Goal: Information Seeking & Learning: Learn about a topic

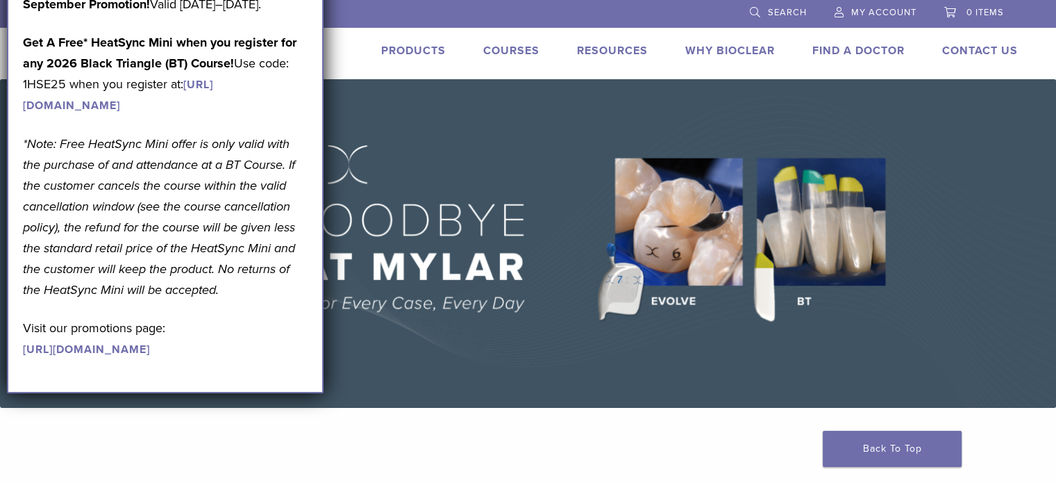
click at [410, 51] on link "Products" at bounding box center [413, 51] width 65 height 14
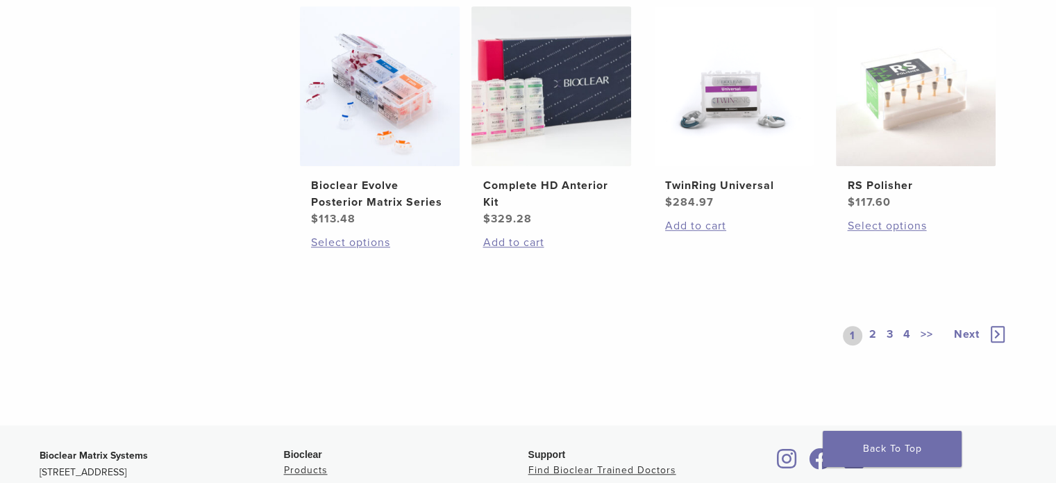
scroll to position [1042, 0]
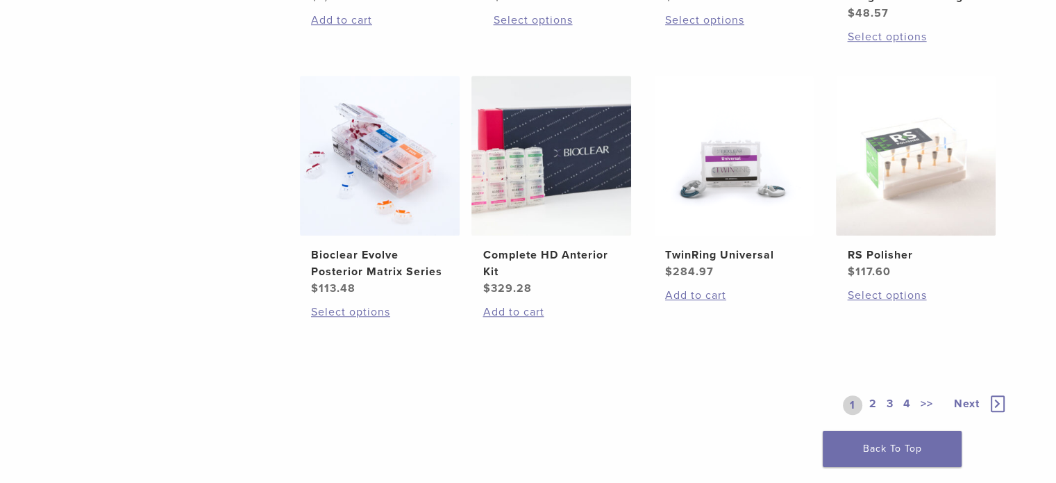
click at [970, 400] on span "Next" at bounding box center [967, 404] width 26 height 14
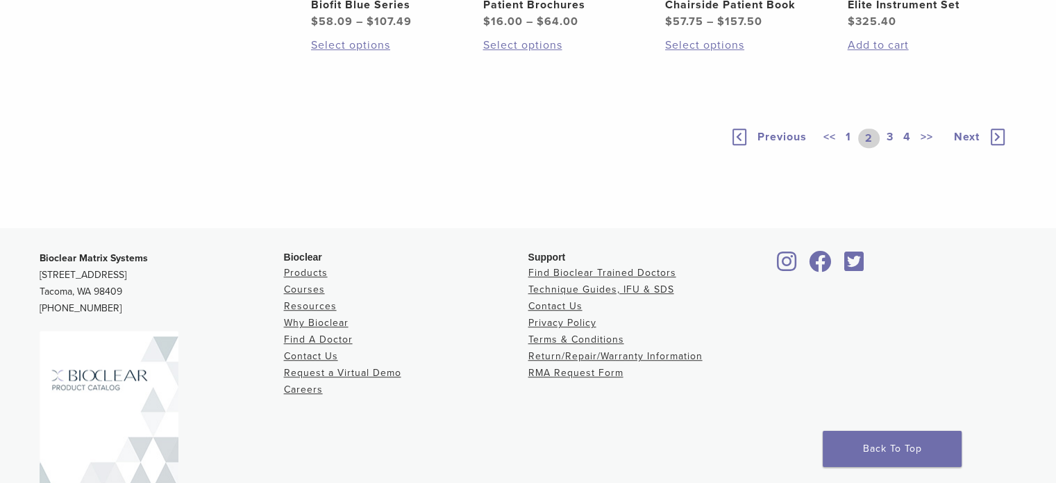
scroll to position [1181, 0]
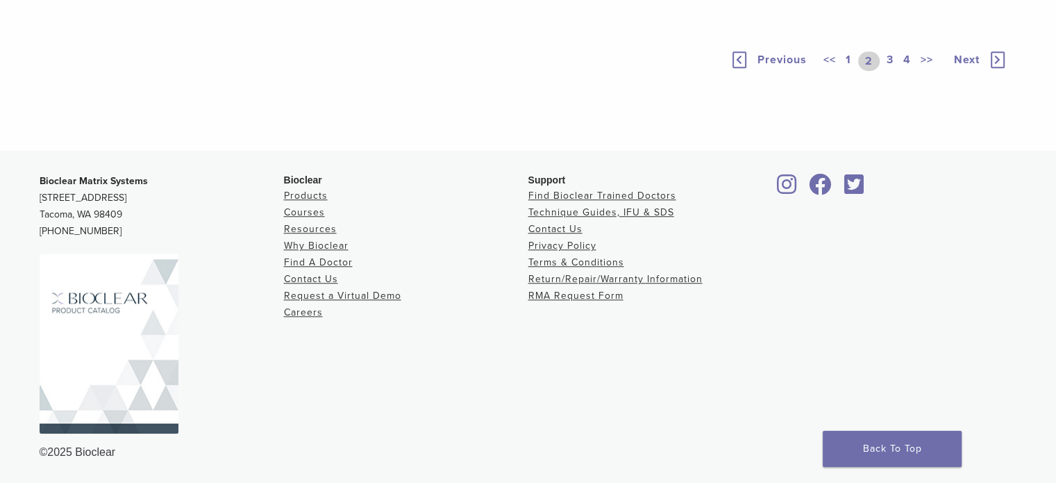
click at [971, 67] on span "Next" at bounding box center [967, 60] width 26 height 14
click at [965, 67] on span "Next" at bounding box center [967, 60] width 26 height 14
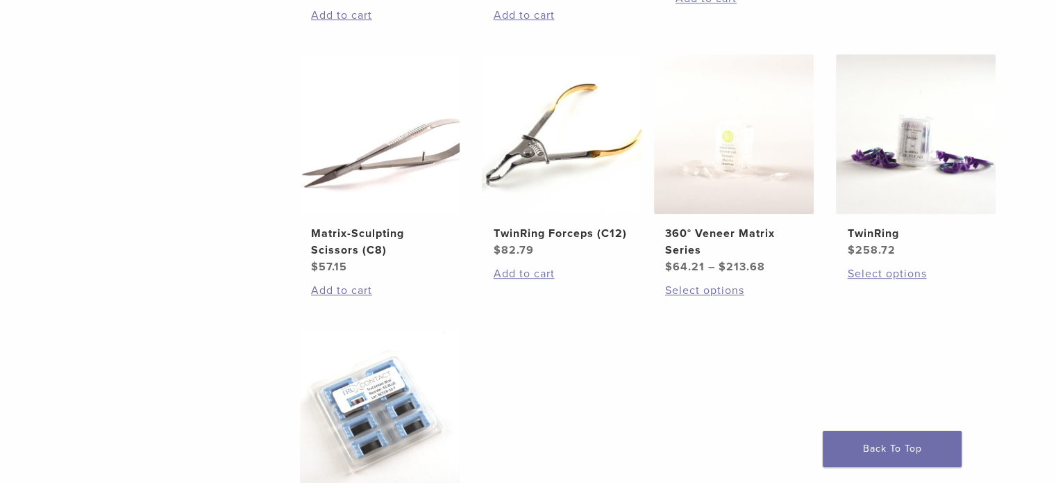
scroll to position [694, 0]
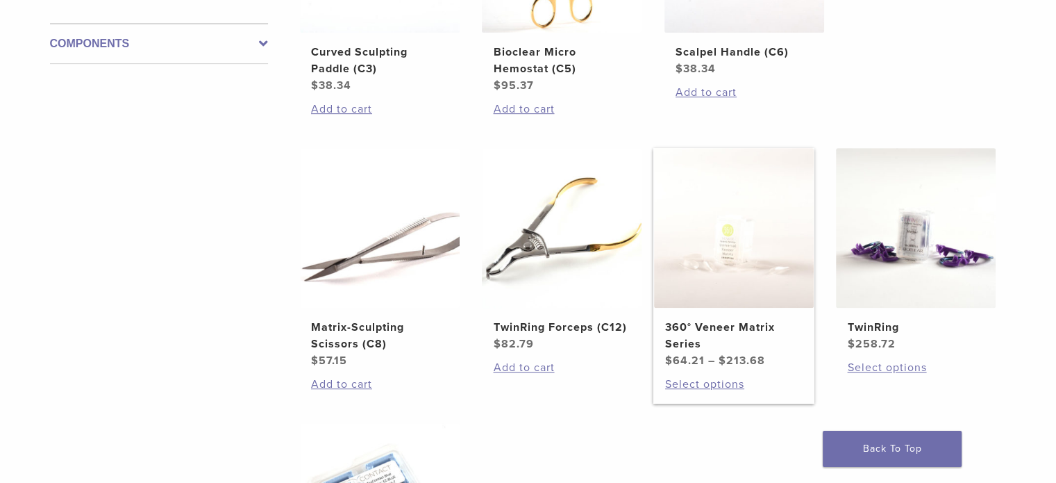
click at [731, 322] on h2 "360° Veneer Matrix Series" at bounding box center [733, 335] width 137 height 33
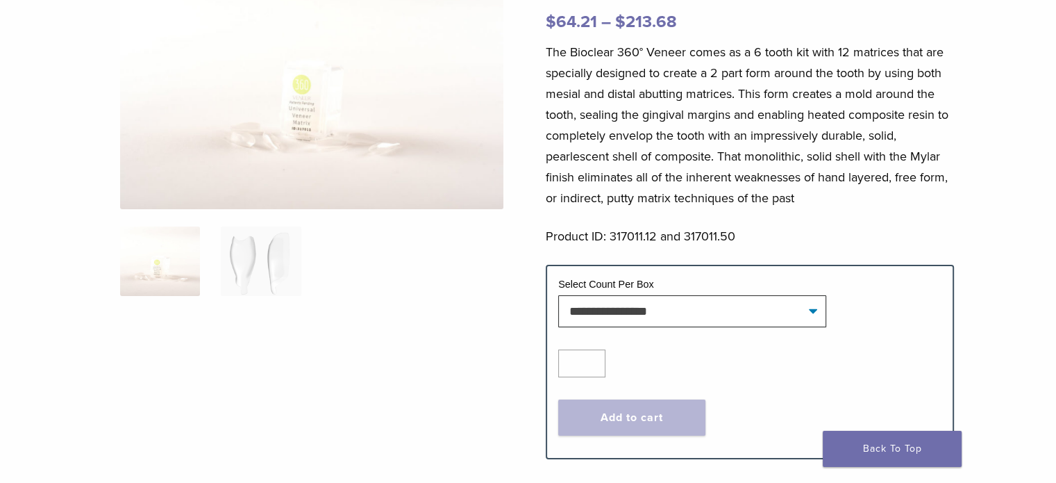
scroll to position [208, 0]
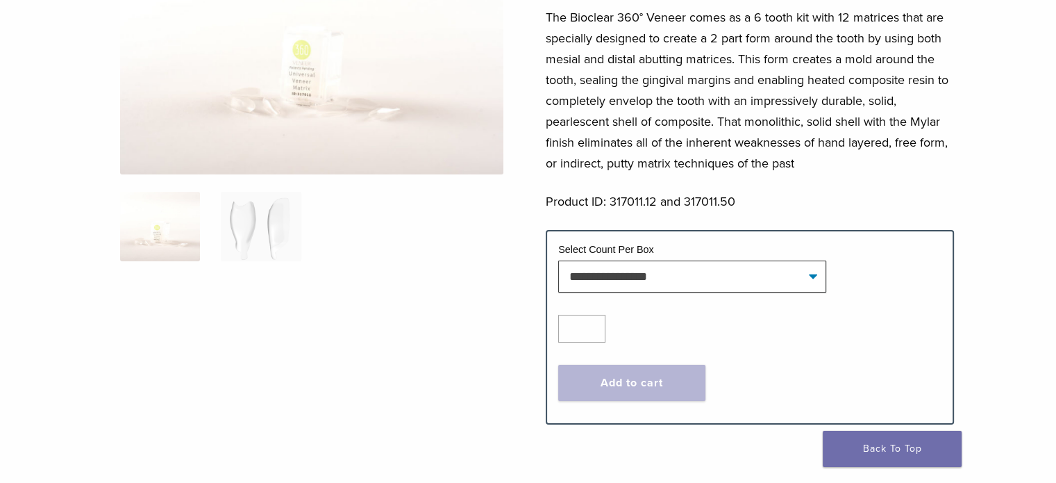
click at [164, 231] on img at bounding box center [160, 226] width 80 height 69
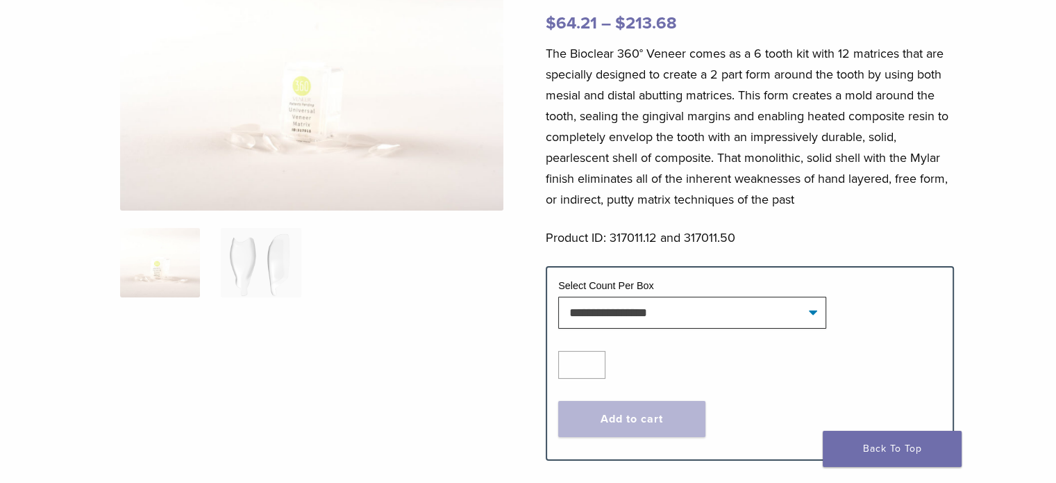
scroll to position [139, 0]
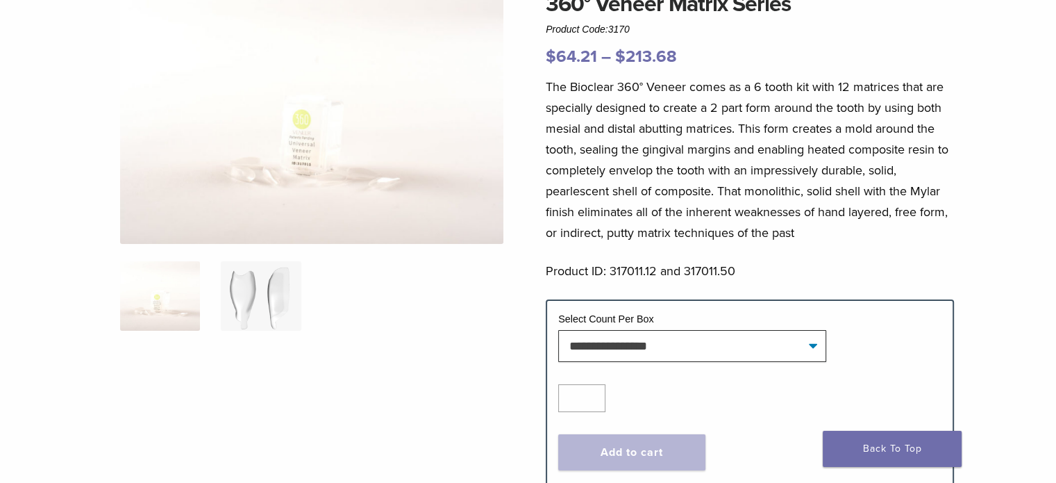
click at [260, 311] on img at bounding box center [261, 295] width 80 height 69
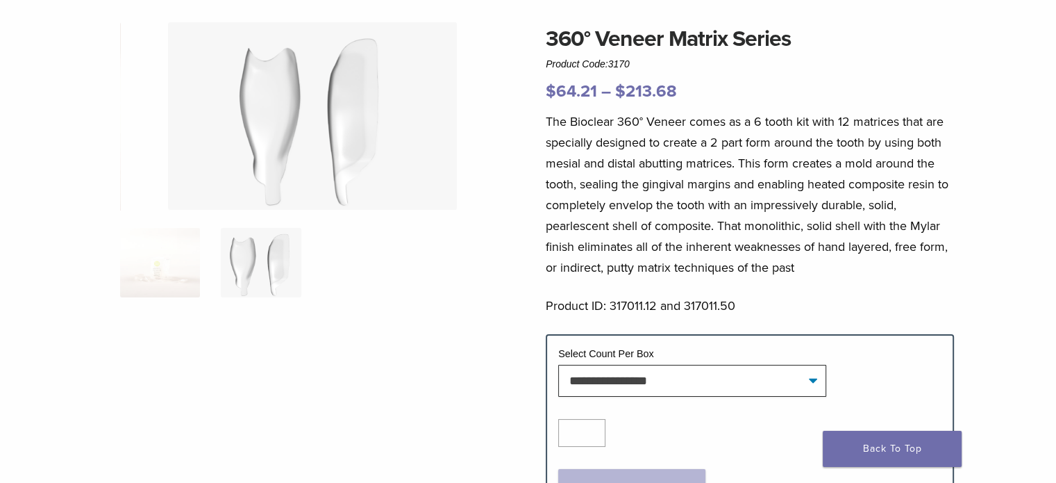
scroll to position [0, 0]
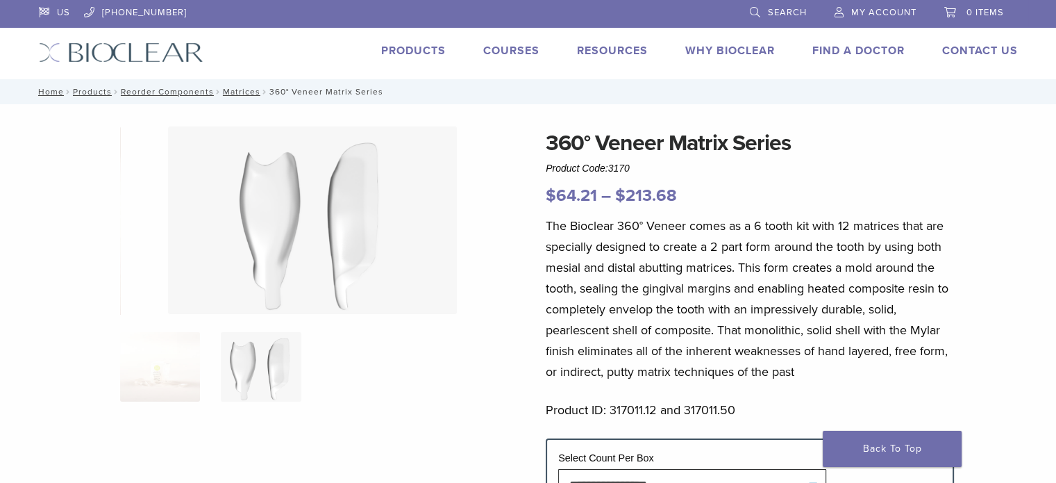
click at [110, 53] on img at bounding box center [121, 52] width 165 height 20
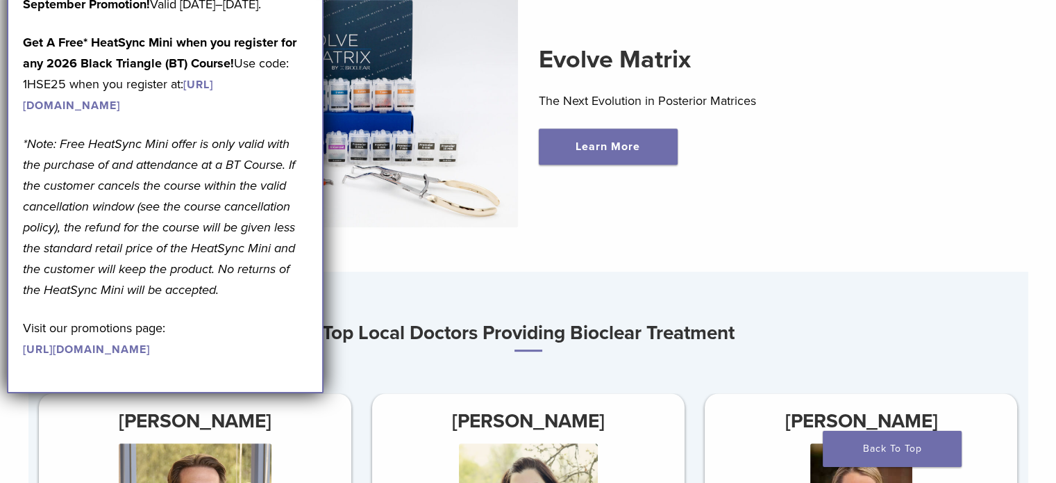
scroll to position [417, 0]
